Goal: Transaction & Acquisition: Purchase product/service

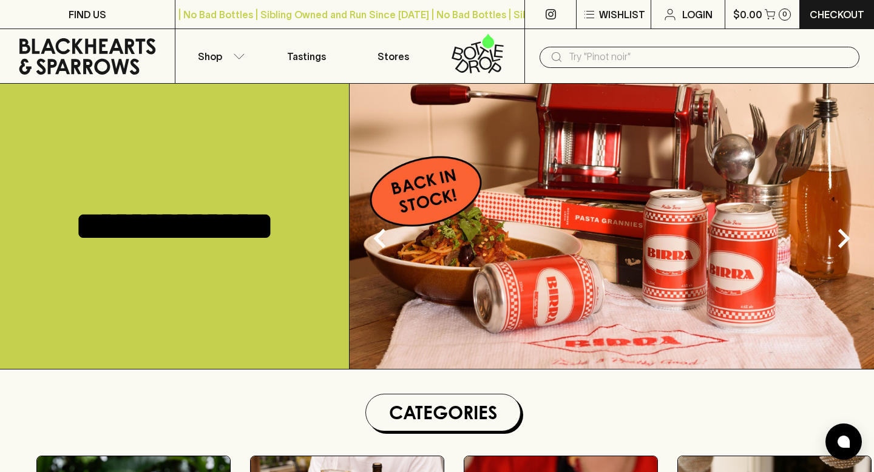
click at [439, 199] on img at bounding box center [612, 226] width 524 height 285
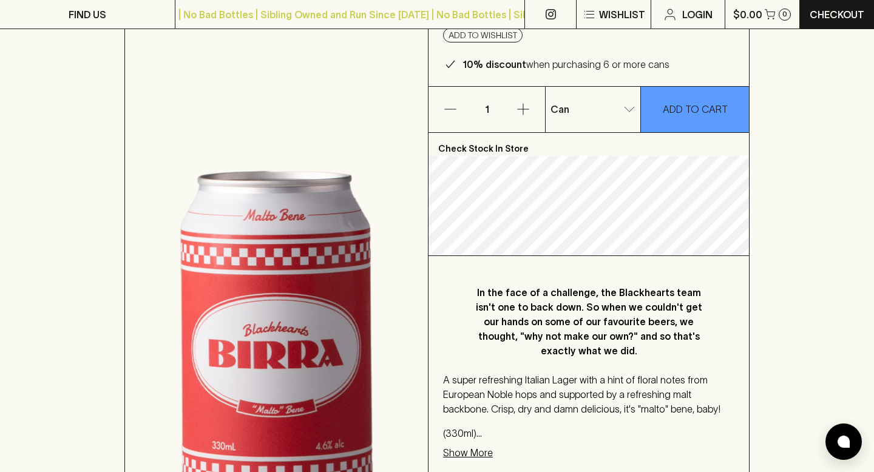
scroll to position [144, 0]
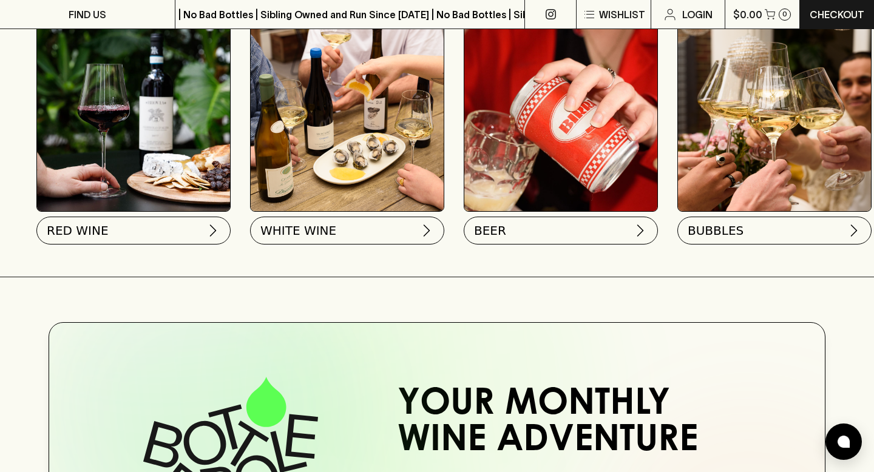
scroll to position [439, 0]
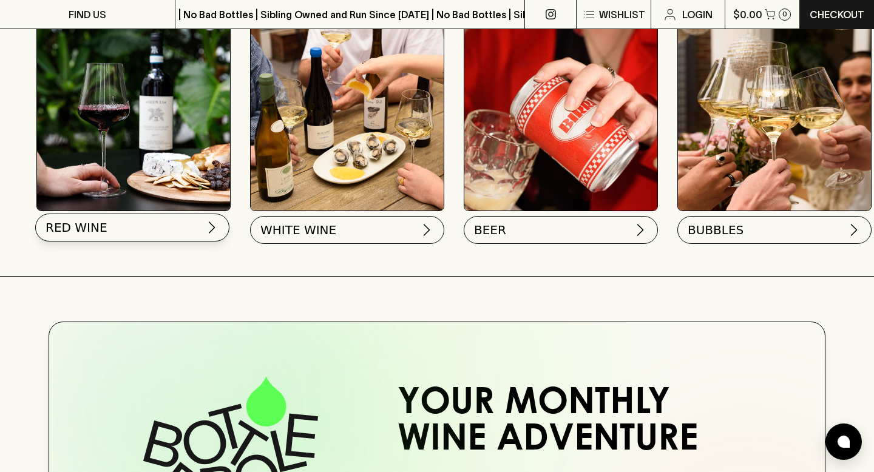
click at [173, 231] on button "RED WINE" at bounding box center [132, 228] width 194 height 28
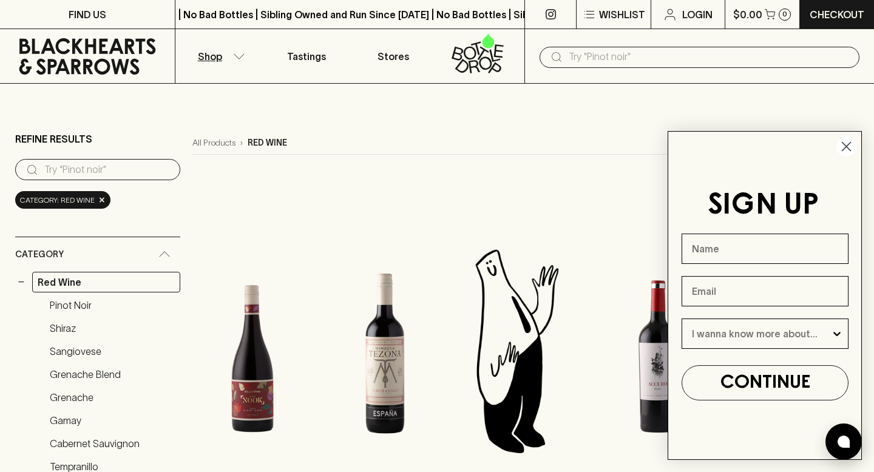
click at [238, 56] on icon "button" at bounding box center [239, 56] width 12 height 6
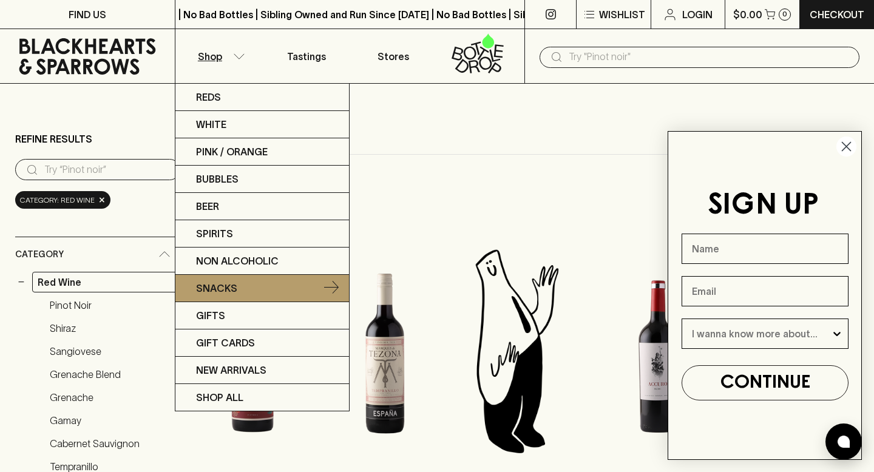
click at [233, 283] on p "Snacks" at bounding box center [216, 288] width 41 height 15
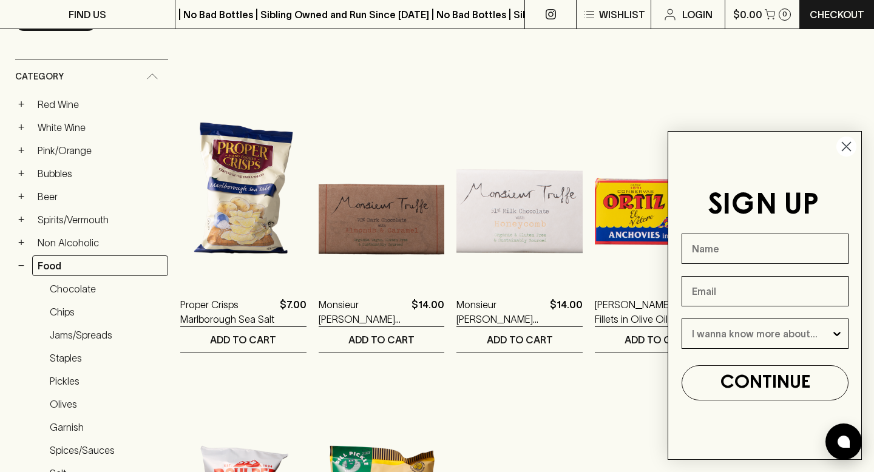
scroll to position [181, 0]
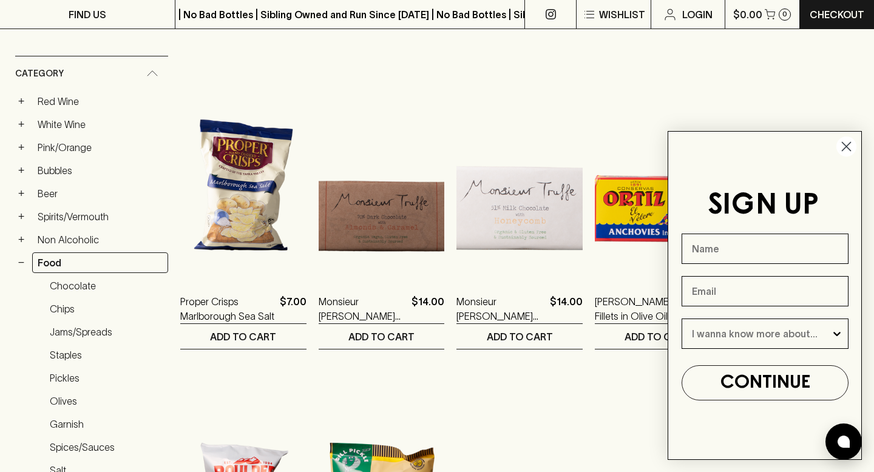
click at [857, 144] on circle "Close dialog" at bounding box center [846, 147] width 20 height 20
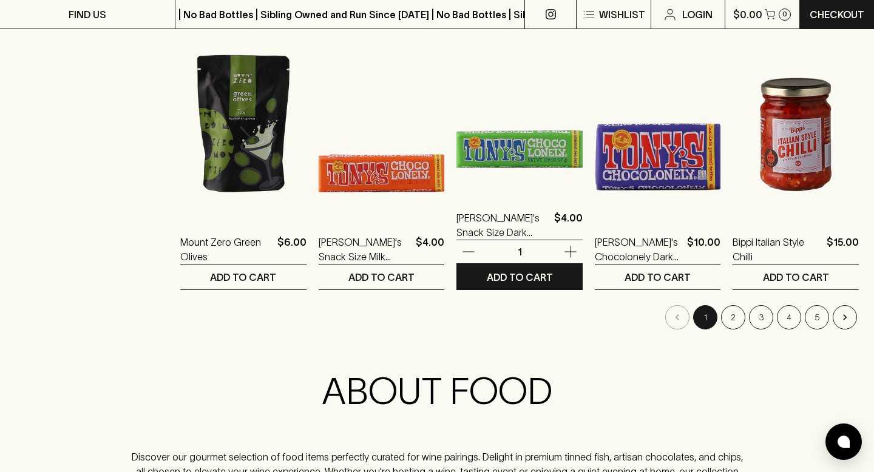
scroll to position [1208, 0]
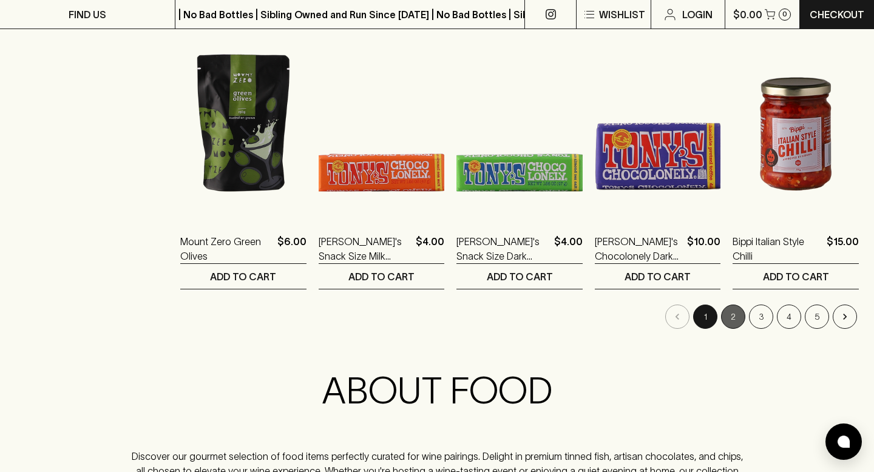
click at [733, 322] on button "2" at bounding box center [733, 317] width 24 height 24
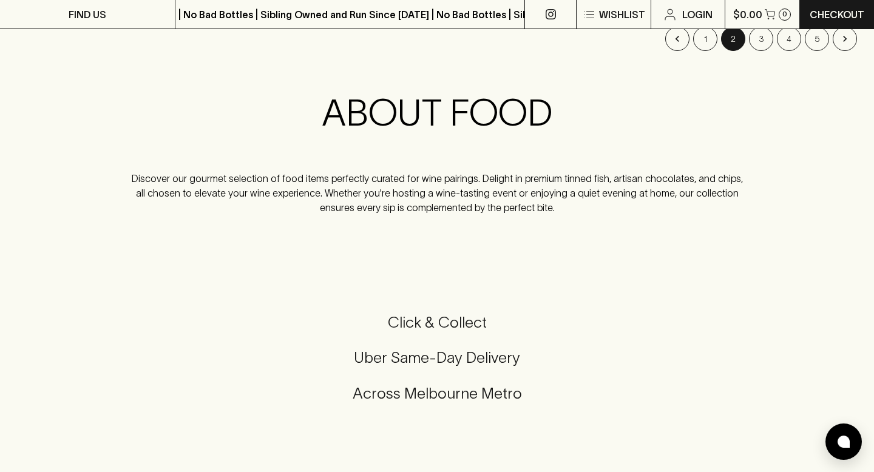
scroll to position [1257, 0]
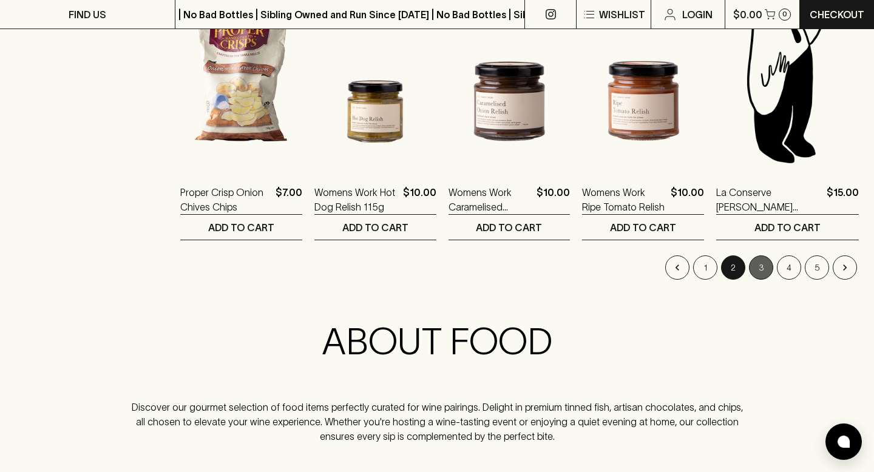
click at [761, 258] on button "3" at bounding box center [761, 268] width 24 height 24
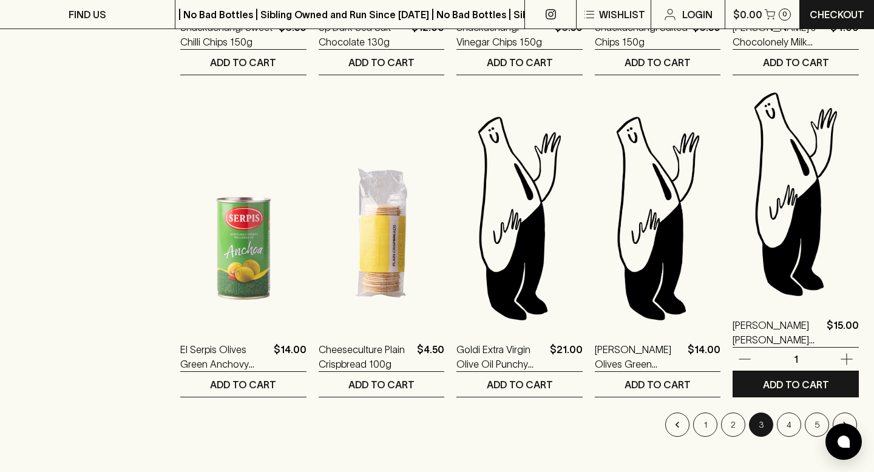
scroll to position [1099, 0]
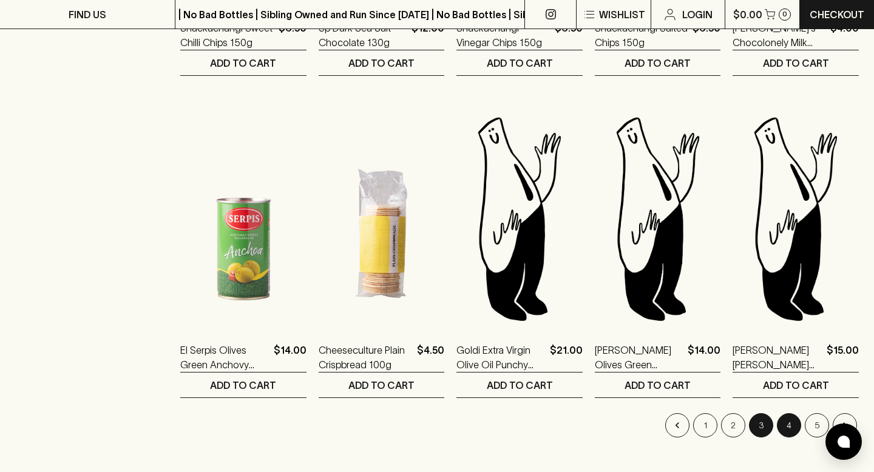
click at [792, 427] on button "4" at bounding box center [789, 425] width 24 height 24
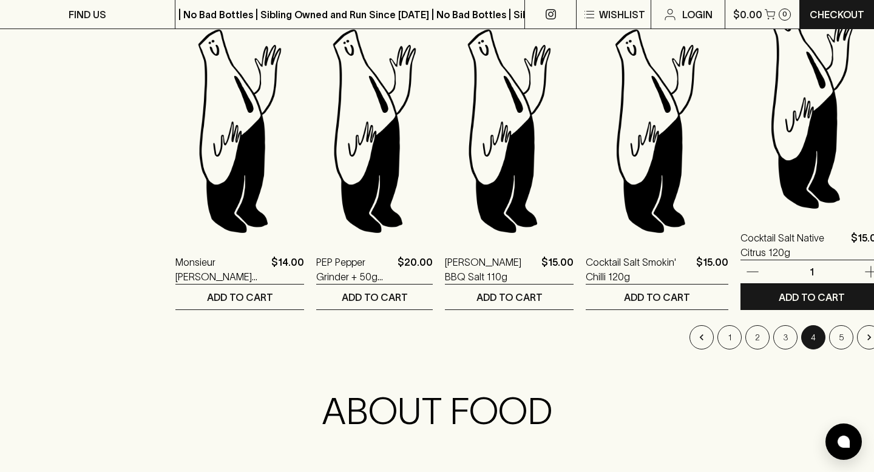
scroll to position [1278, 0]
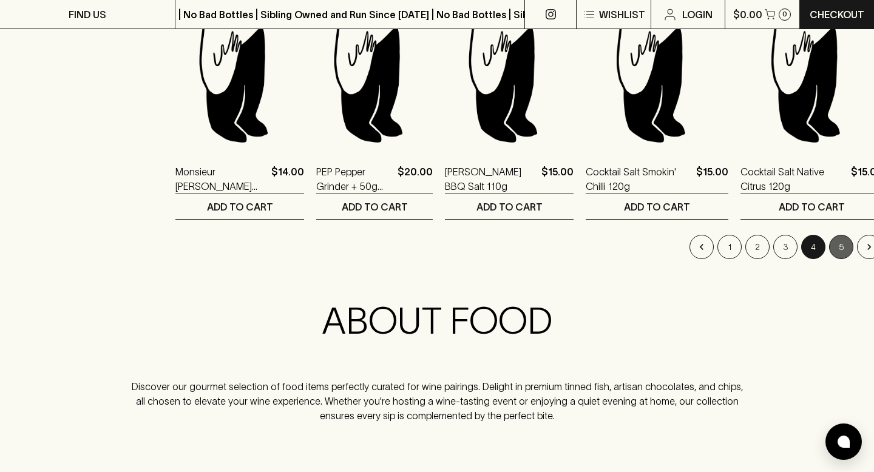
click at [829, 254] on button "5" at bounding box center [841, 247] width 24 height 24
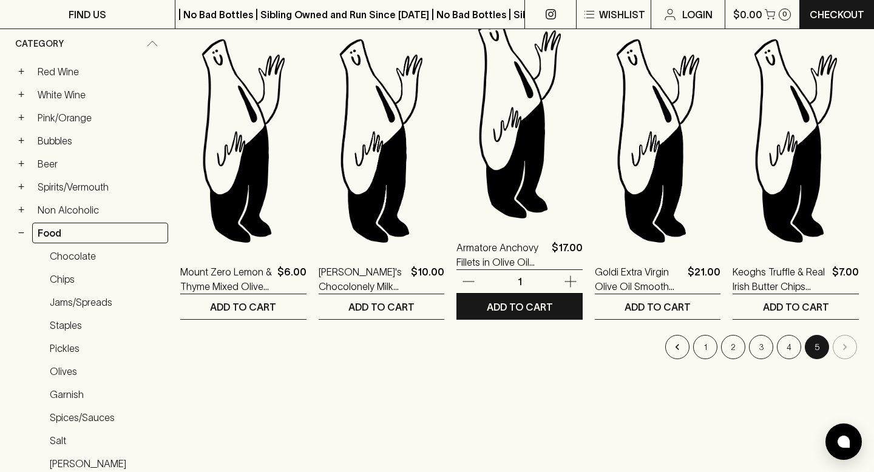
scroll to position [234, 0]
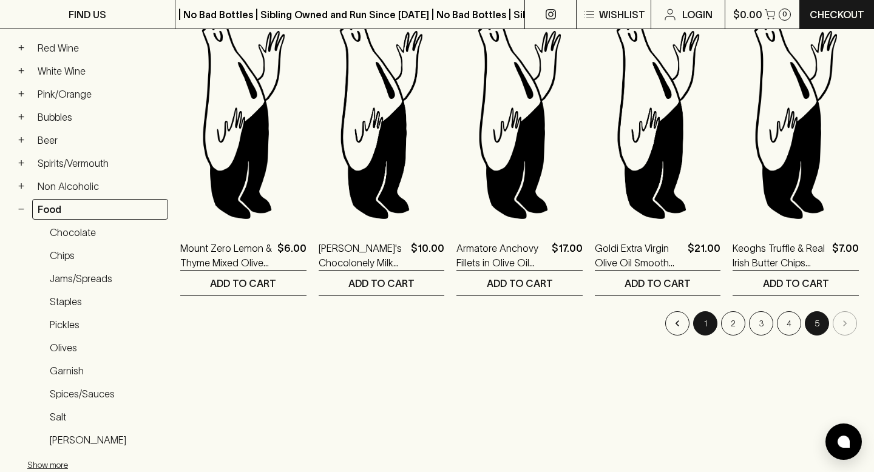
click at [705, 325] on button "1" at bounding box center [705, 323] width 24 height 24
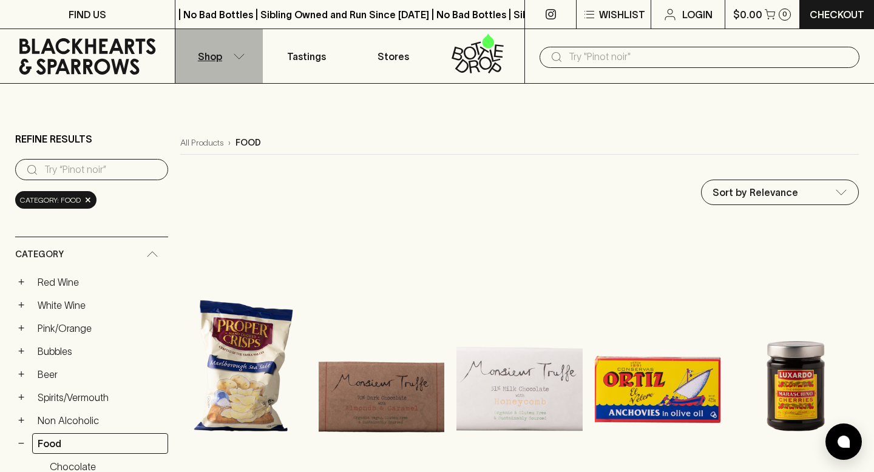
click at [243, 55] on icon "button" at bounding box center [239, 56] width 12 height 6
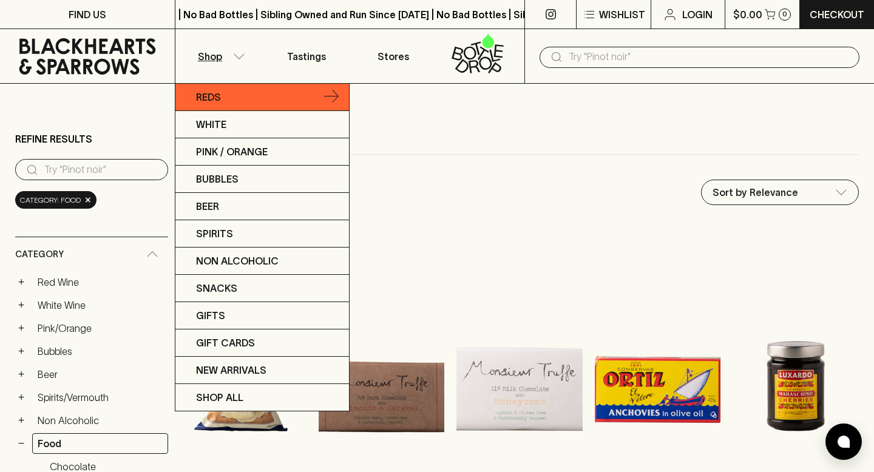
click at [223, 95] on link "Reds" at bounding box center [262, 97] width 174 height 27
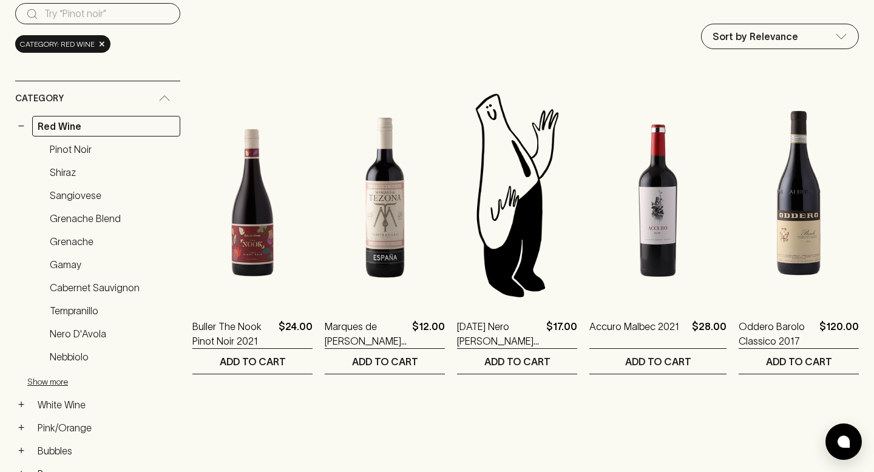
scroll to position [161, 0]
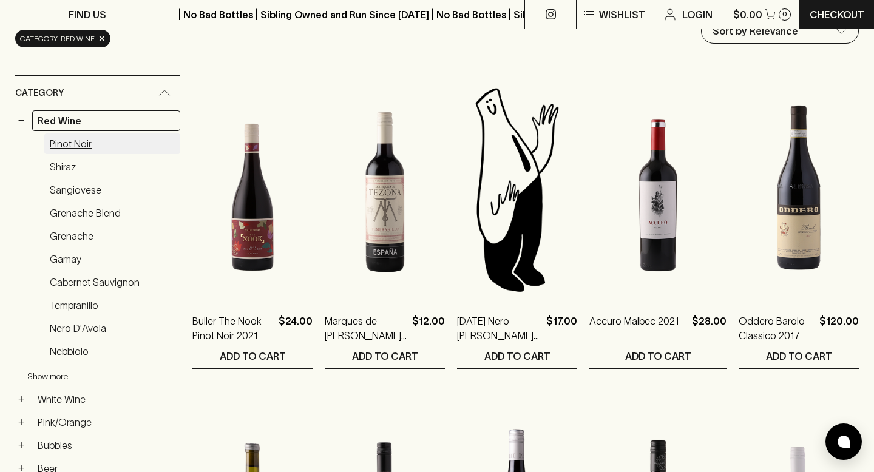
click at [56, 145] on link "Pinot Noir" at bounding box center [112, 144] width 136 height 21
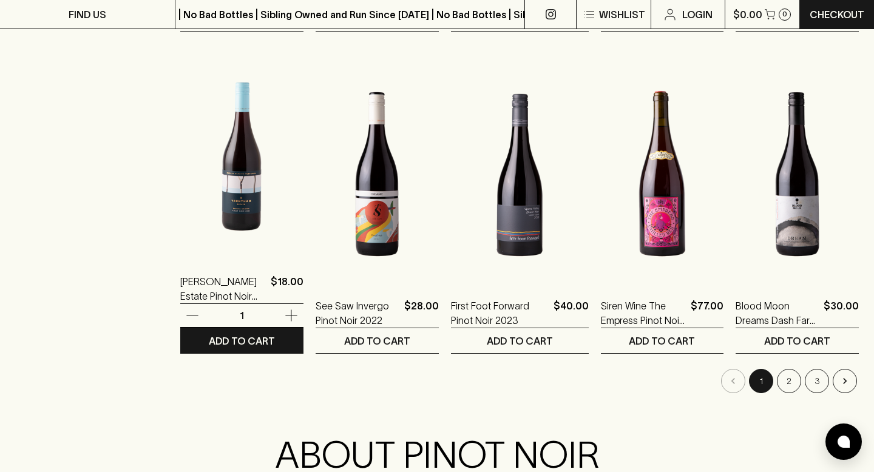
scroll to position [1172, 0]
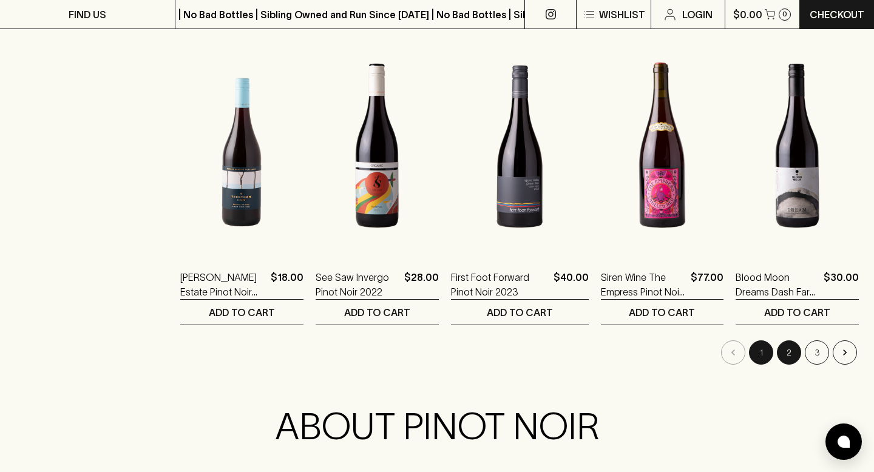
click at [794, 348] on button "2" at bounding box center [789, 353] width 24 height 24
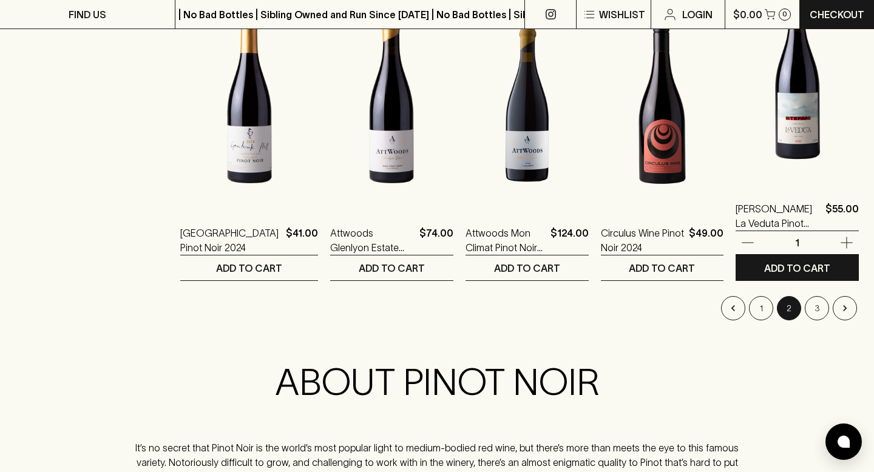
scroll to position [1220, 0]
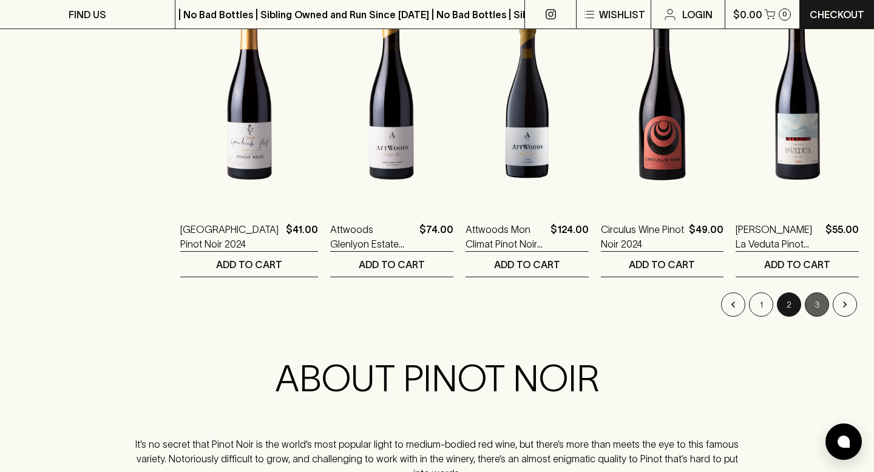
click at [817, 310] on button "3" at bounding box center [817, 305] width 24 height 24
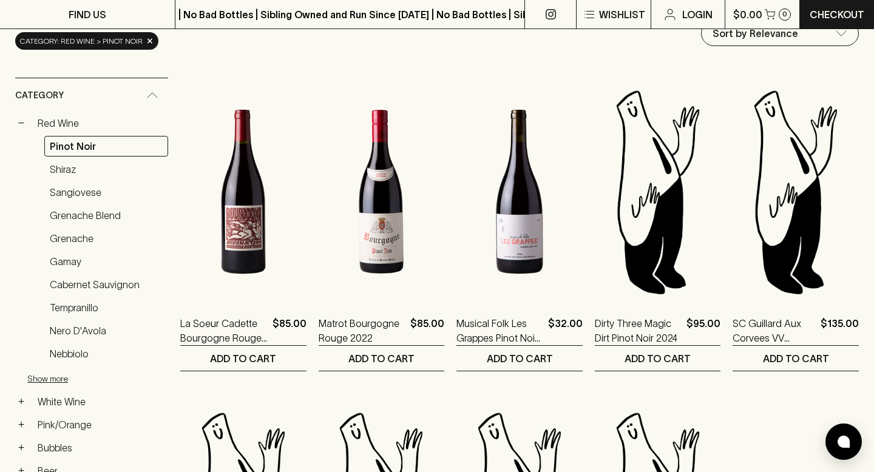
scroll to position [161, 0]
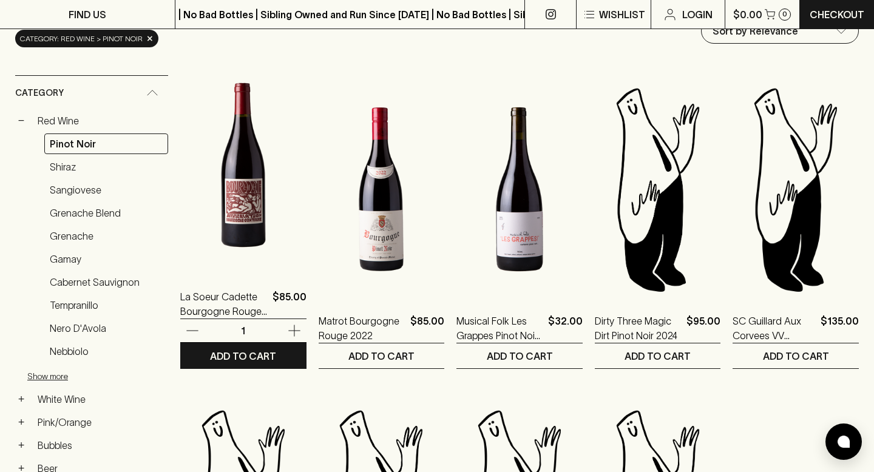
click at [252, 218] on img at bounding box center [243, 165] width 126 height 212
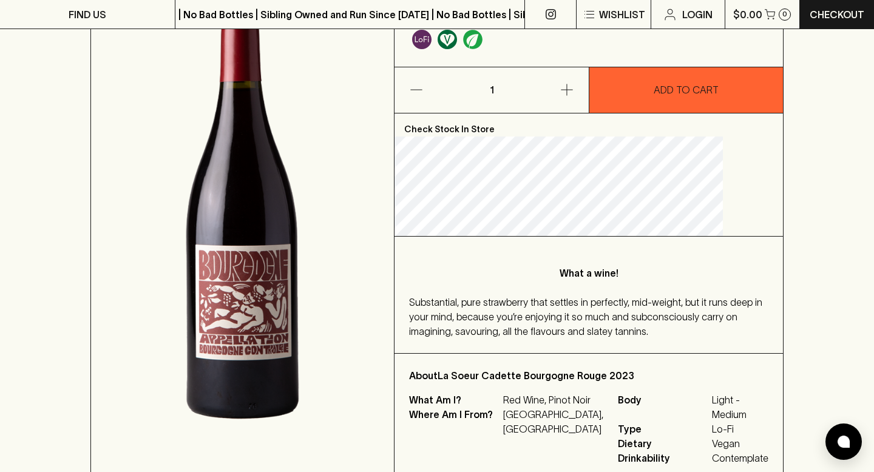
scroll to position [186, 0]
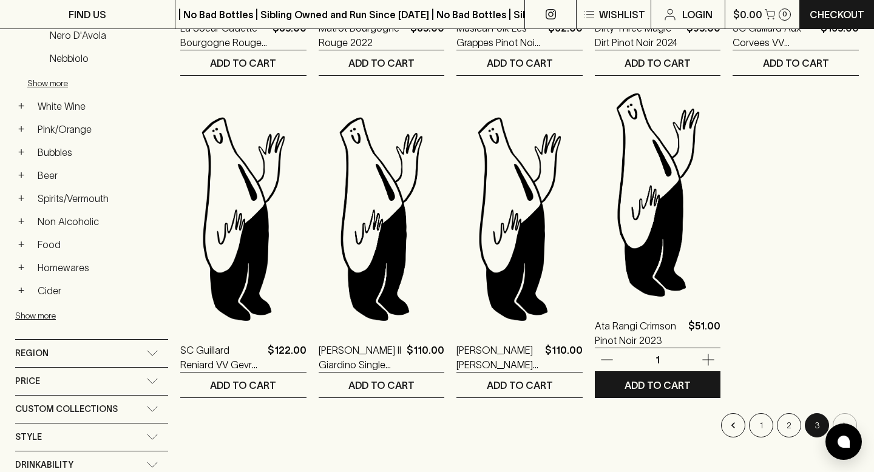
scroll to position [511, 0]
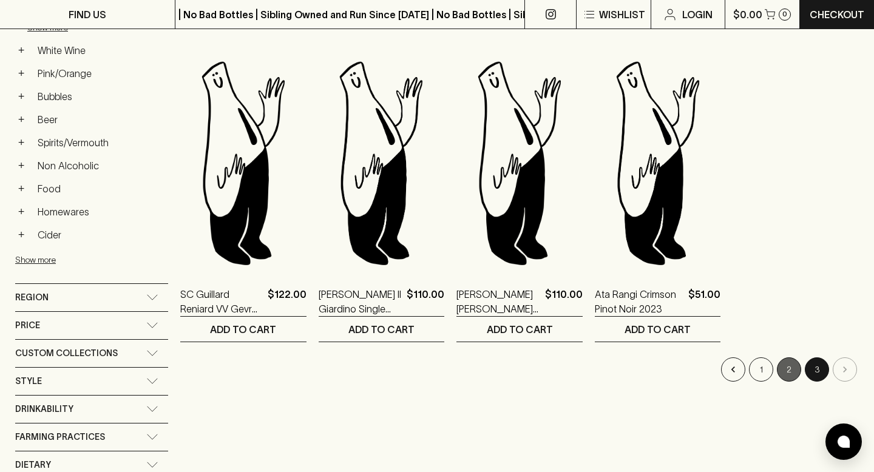
click at [787, 365] on button "2" at bounding box center [789, 370] width 24 height 24
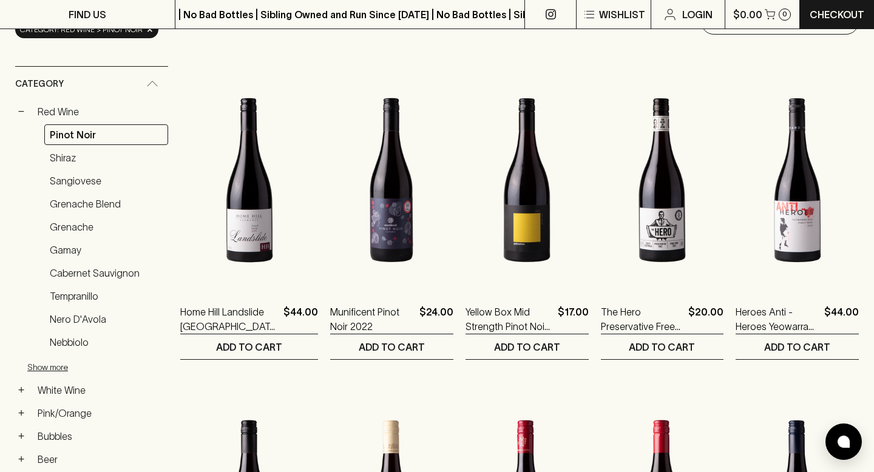
scroll to position [389, 0]
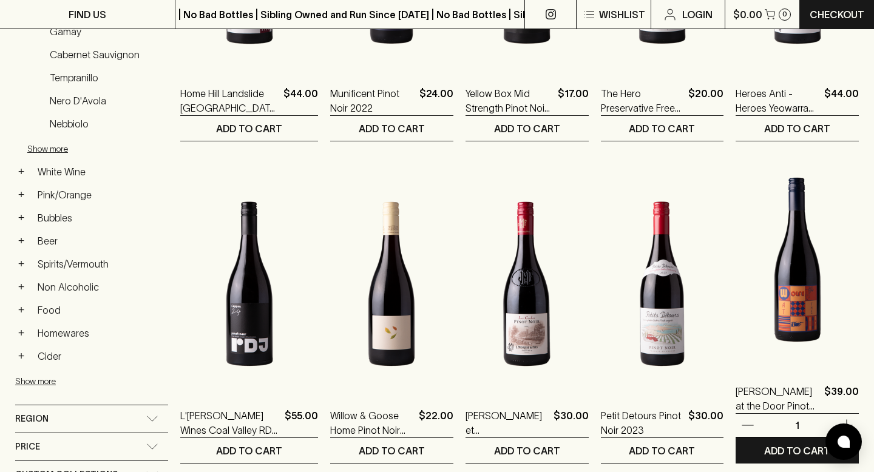
click at [798, 330] on img at bounding box center [797, 260] width 123 height 212
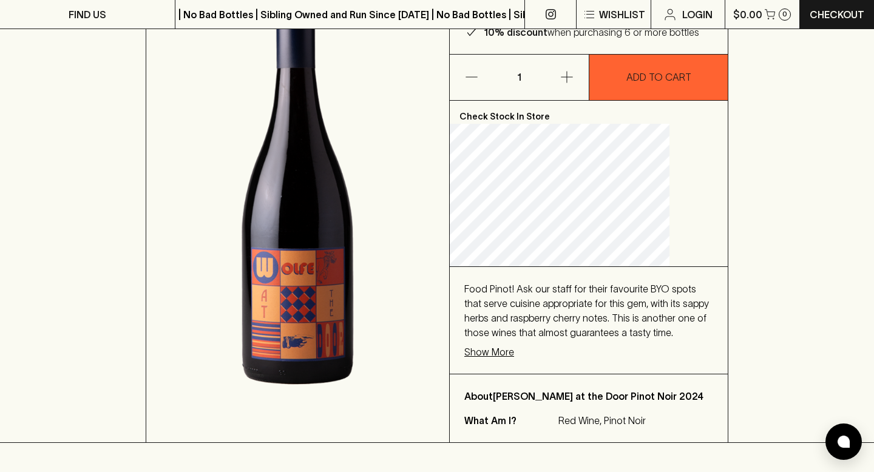
scroll to position [194, 0]
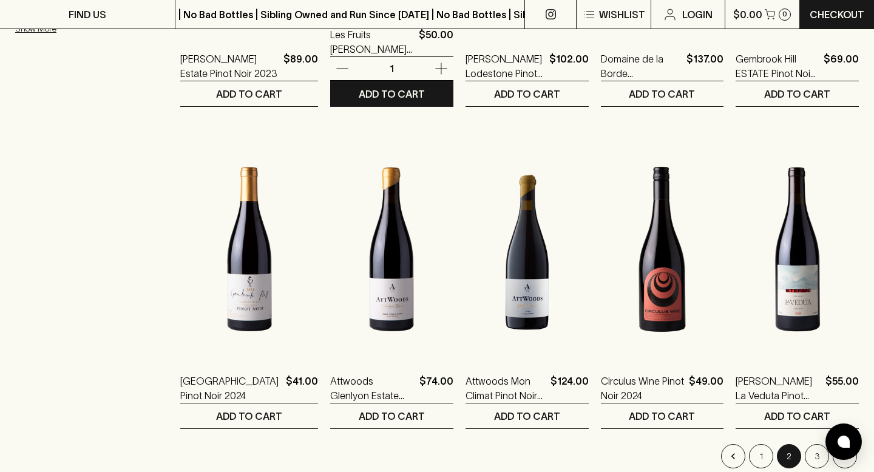
scroll to position [1176, 0]
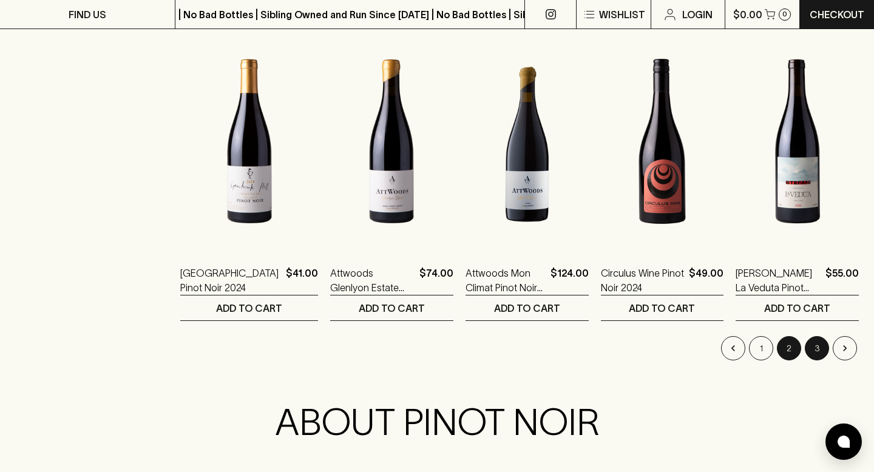
click at [821, 352] on button "3" at bounding box center [817, 348] width 24 height 24
